Goal: Find specific page/section: Find specific page/section

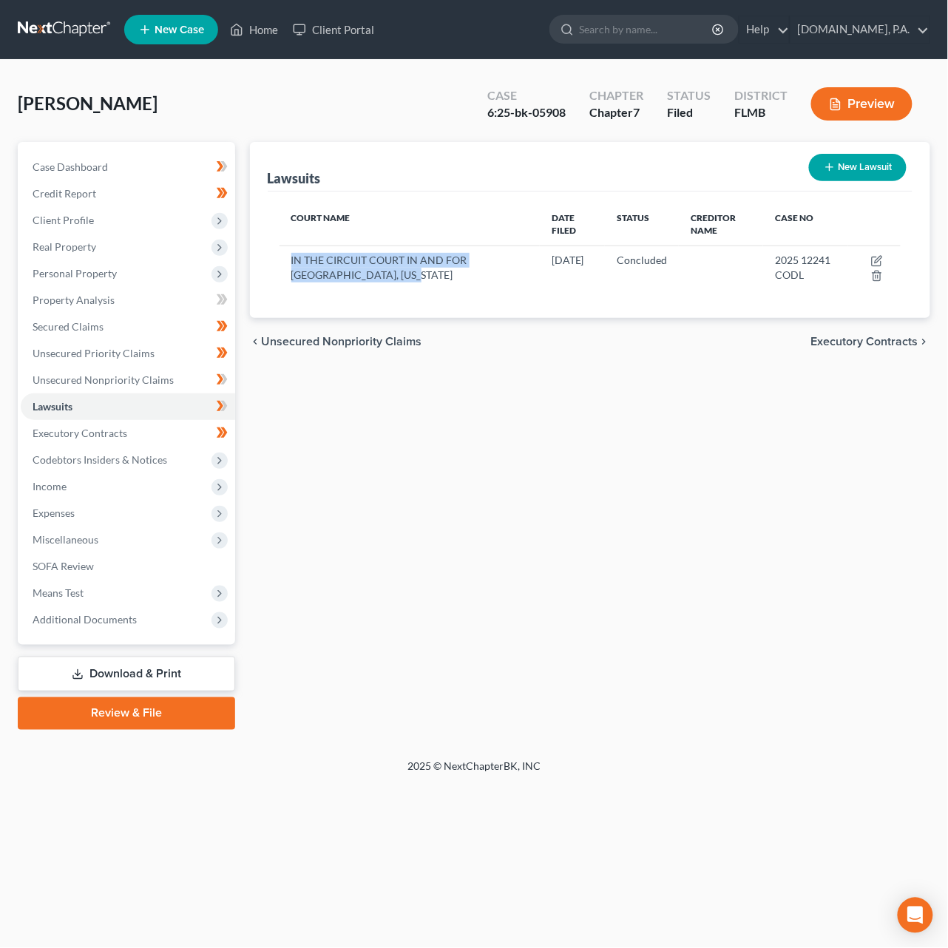
click at [68, 29] on link at bounding box center [65, 29] width 95 height 27
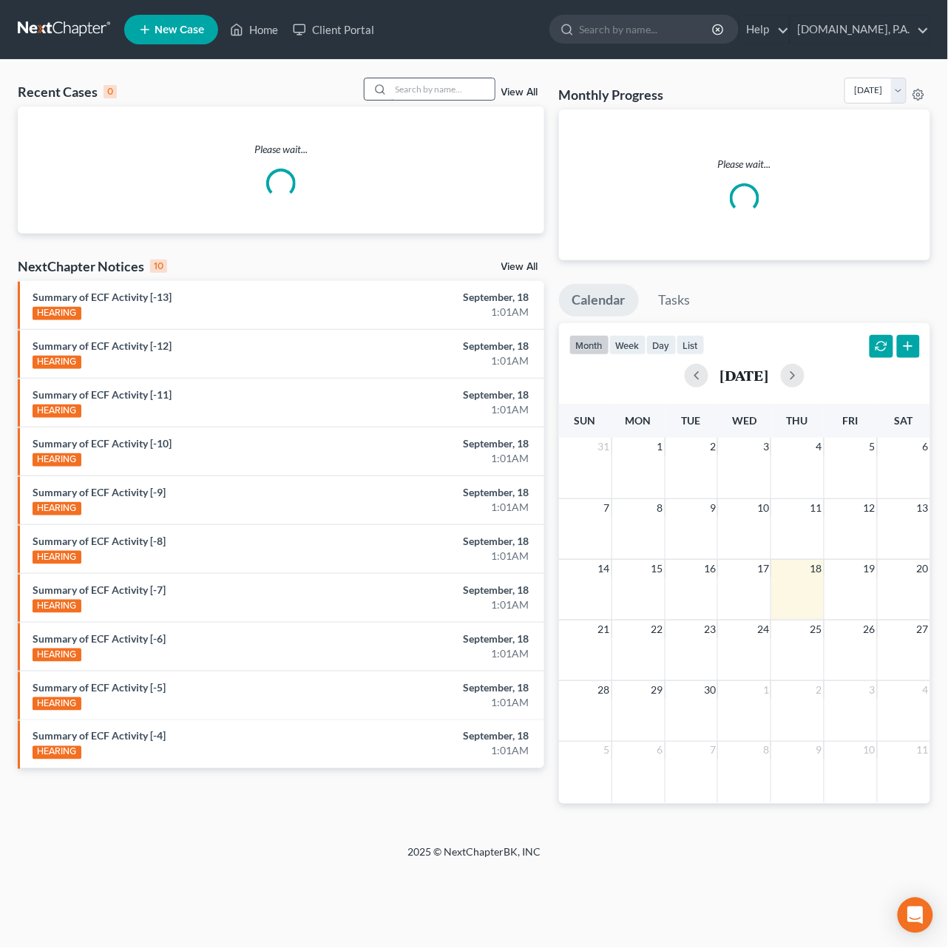
click at [428, 84] on input "search" at bounding box center [443, 88] width 104 height 21
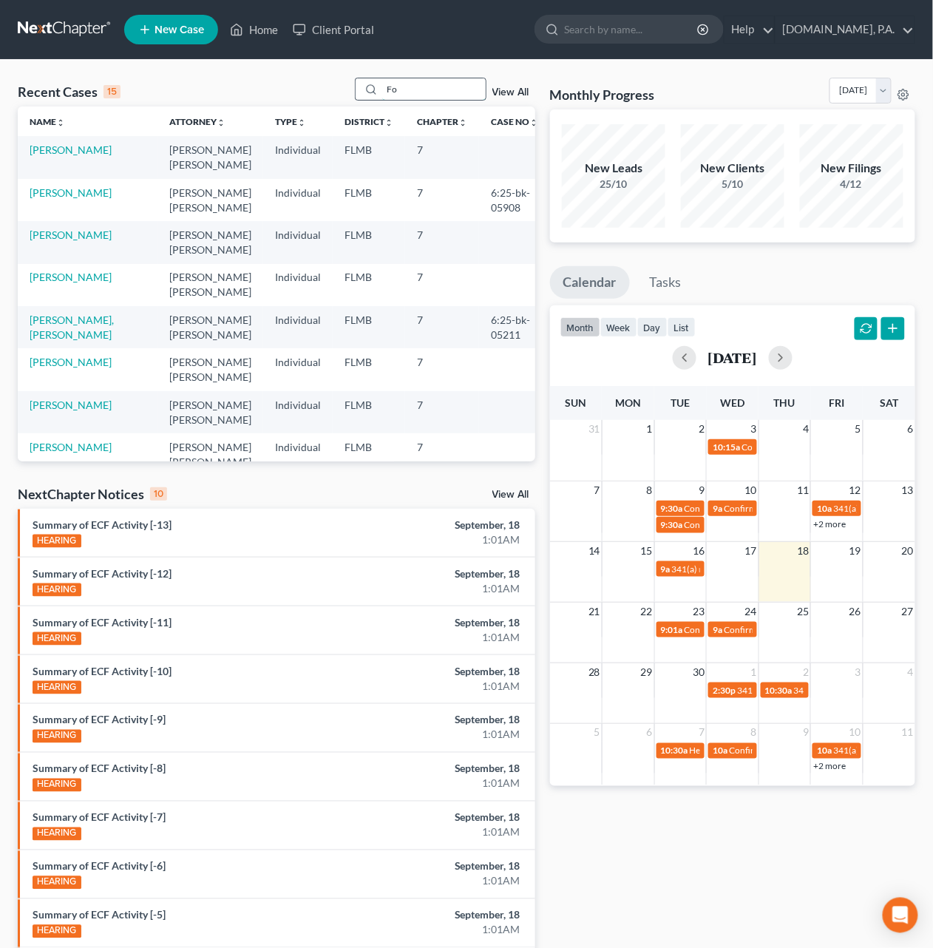
type input "F"
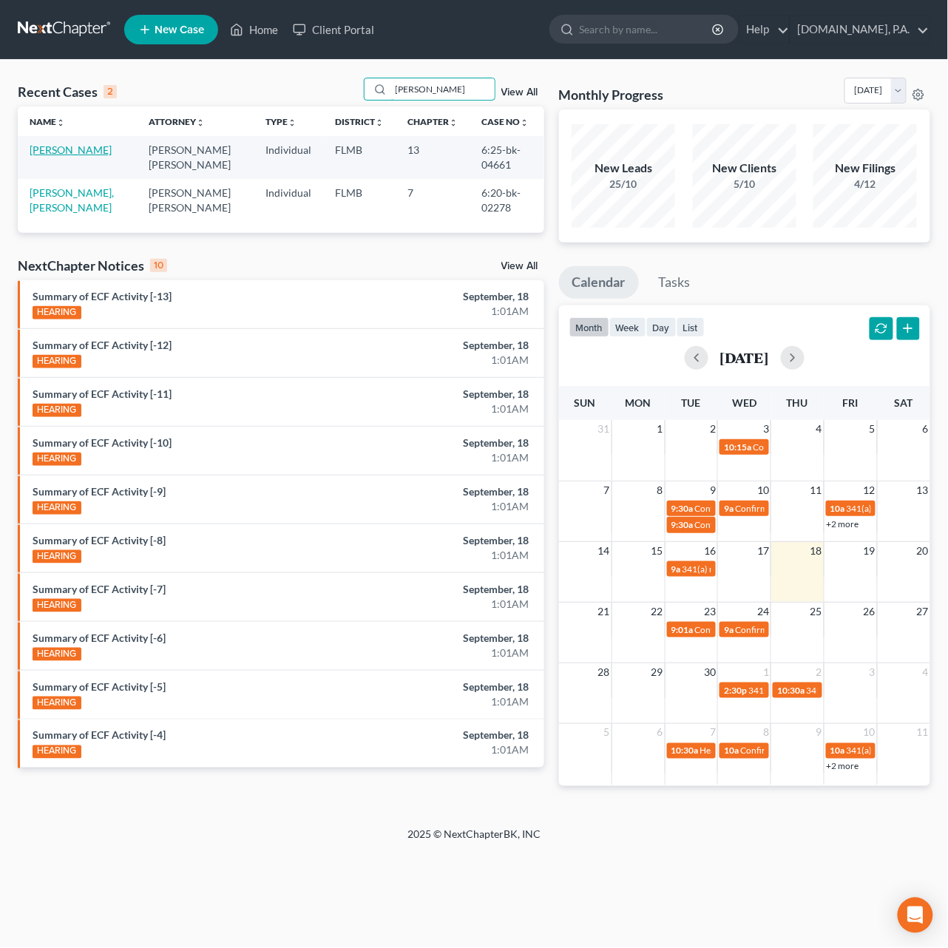
type input "[PERSON_NAME]"
click at [86, 150] on link "[PERSON_NAME]" at bounding box center [71, 149] width 82 height 13
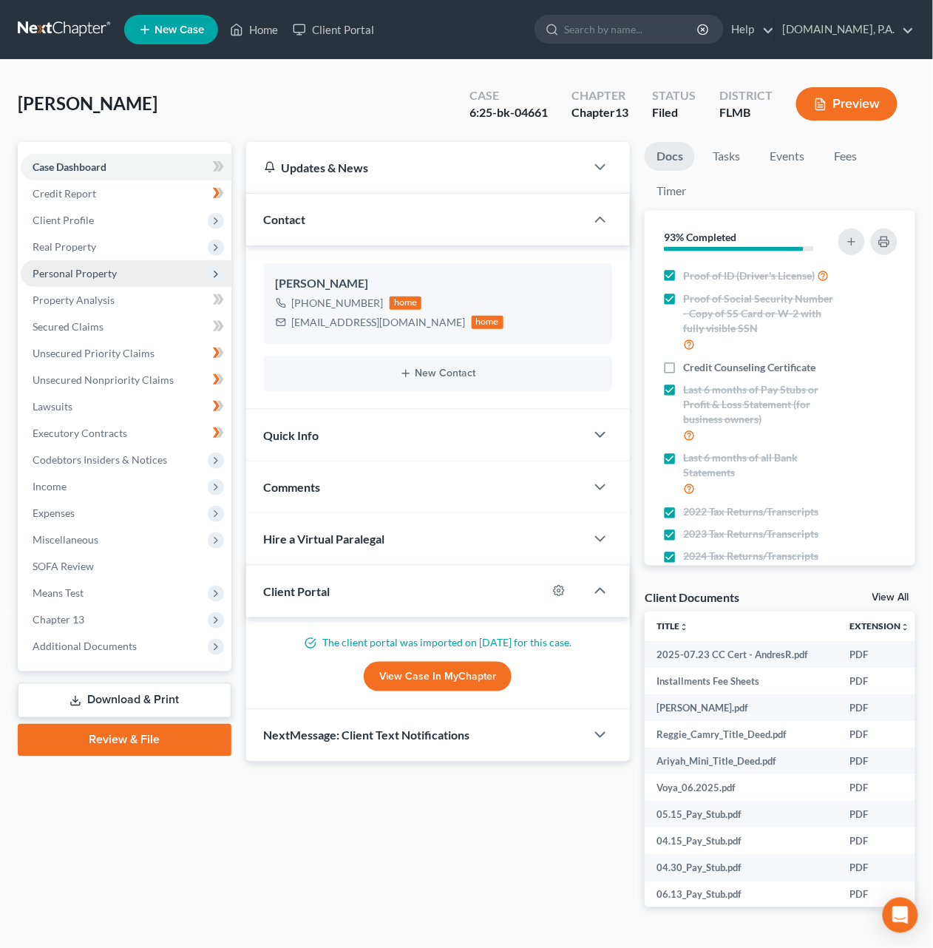
click at [90, 267] on span "Personal Property" at bounding box center [75, 273] width 84 height 13
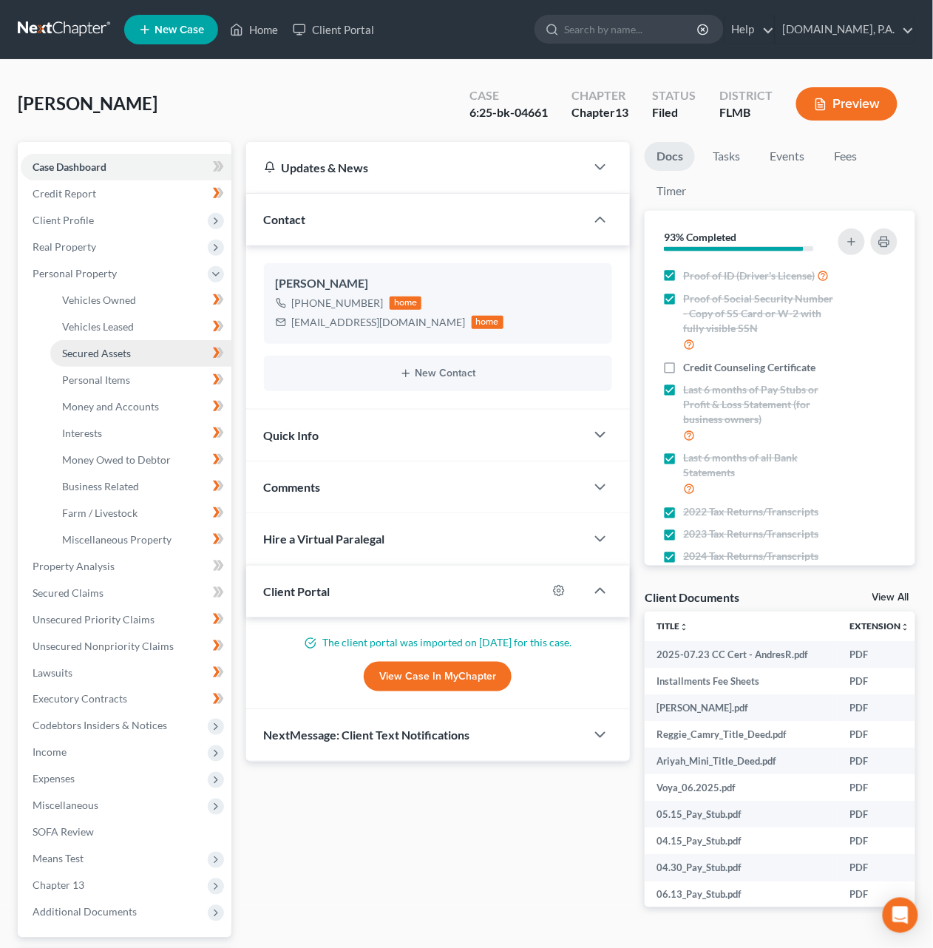
click at [95, 352] on span "Secured Assets" at bounding box center [96, 353] width 69 height 13
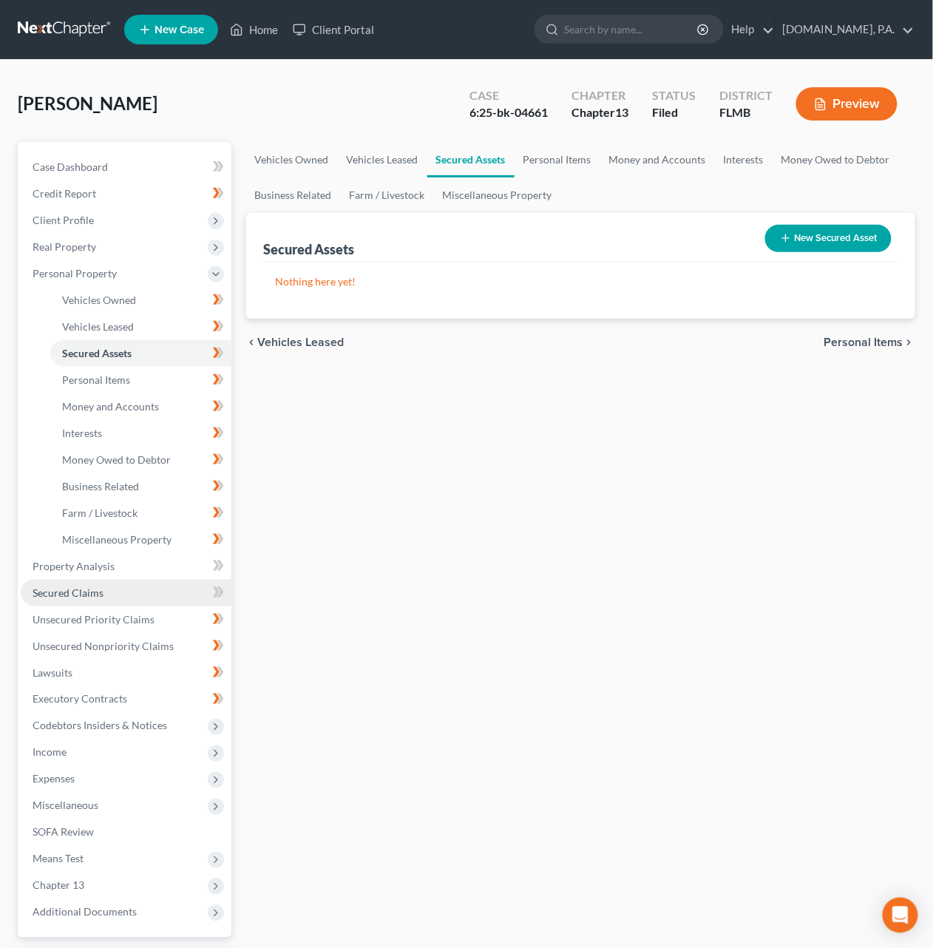
click at [76, 587] on span "Secured Claims" at bounding box center [68, 592] width 71 height 13
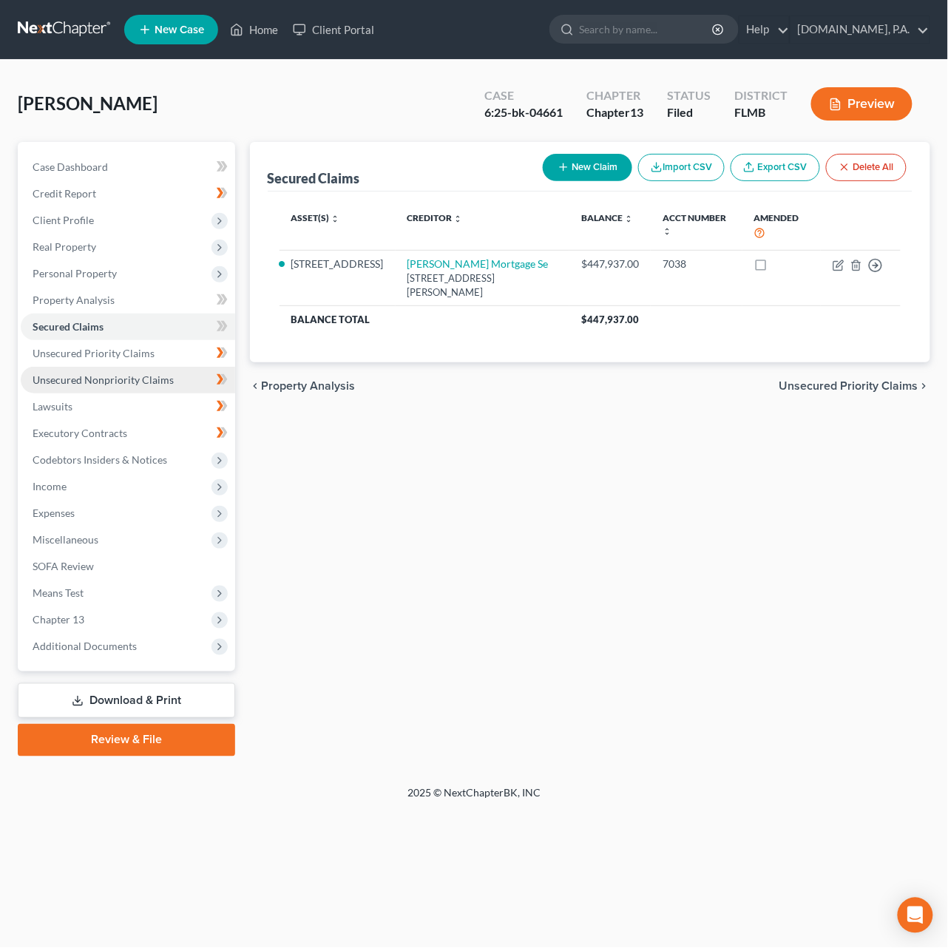
click at [88, 370] on link "Unsecured Nonpriority Claims" at bounding box center [128, 380] width 214 height 27
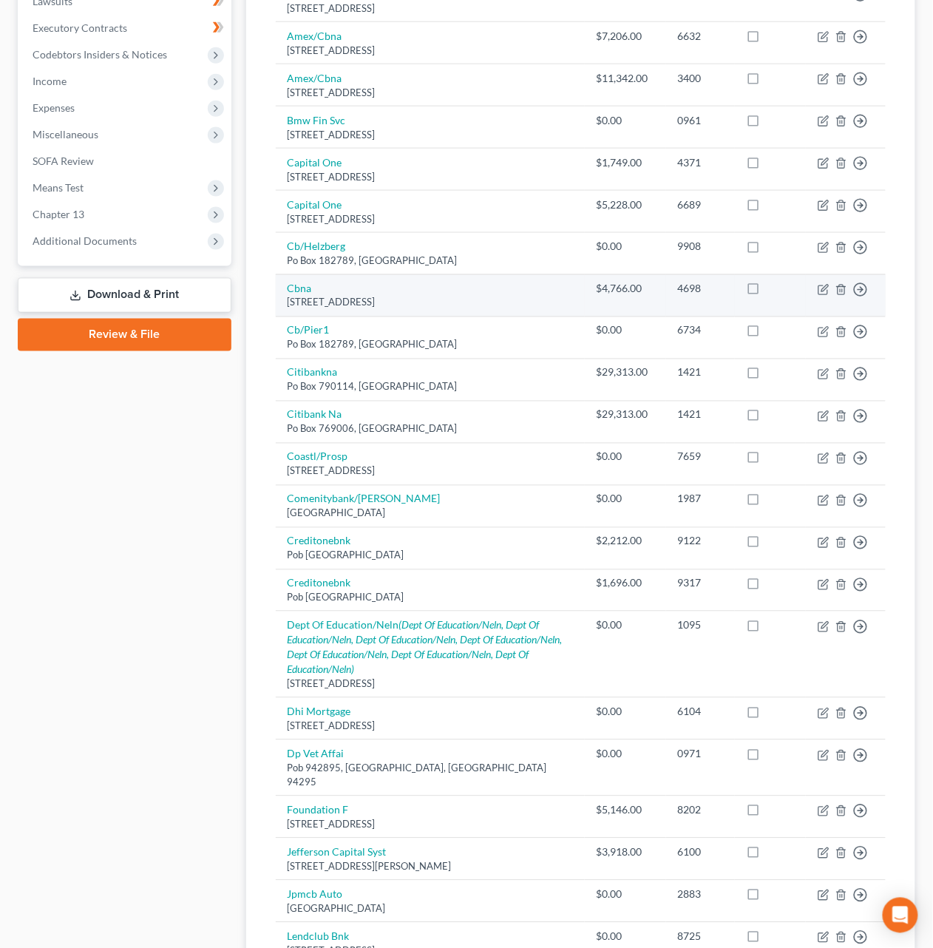
scroll to position [409, 0]
